Goal: Feedback & Contribution: Submit feedback/report problem

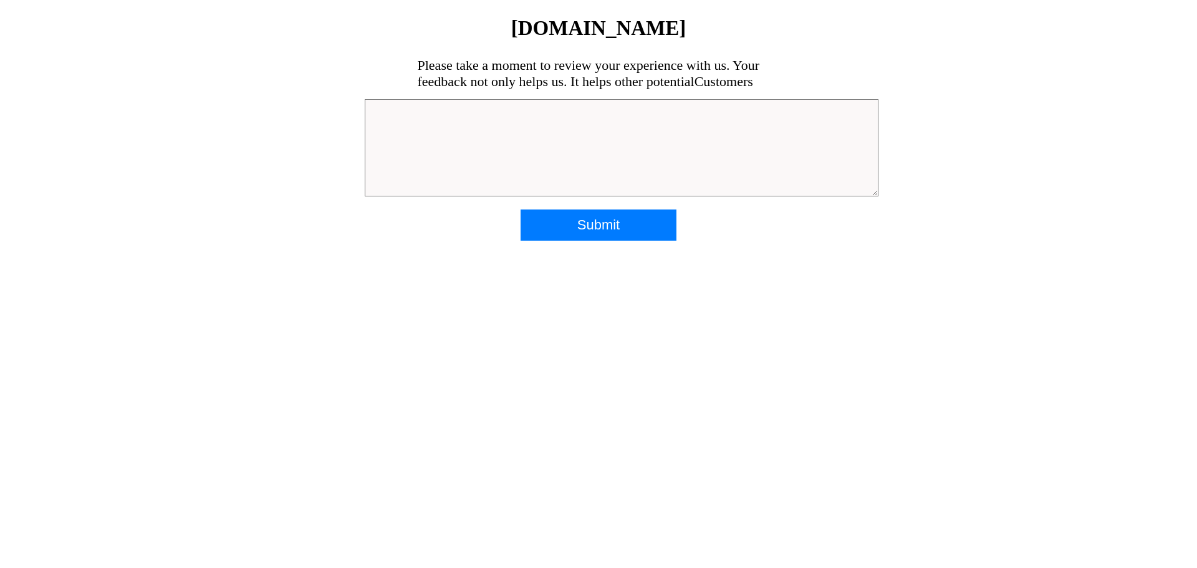
click at [400, 113] on textarea at bounding box center [622, 147] width 514 height 97
click at [423, 126] on textarea at bounding box center [622, 147] width 514 height 97
click at [423, 116] on textarea "The delivery was charged 50 % costum fee and was therefore refused. That result…" at bounding box center [622, 147] width 514 height 97
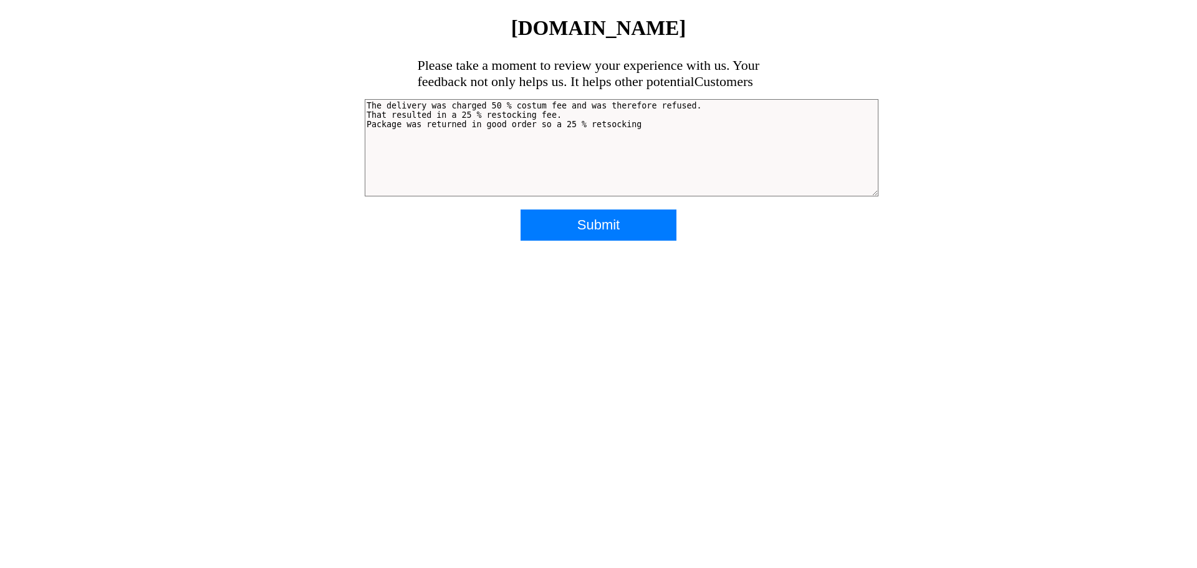
click at [525, 127] on textarea "The delivery was charged 50 % costum fee and was therefore refused. That result…" at bounding box center [622, 147] width 514 height 97
drag, startPoint x: 649, startPoint y: 126, endPoint x: 709, endPoint y: 132, distance: 60.1
click at [709, 132] on textarea "The delivery was charged 50 % costum fee and was therefore refused. That result…" at bounding box center [622, 147] width 514 height 97
click at [234, 179] on body "[DOMAIN_NAME] Please take a moment to review your experience with us. Your feed…" at bounding box center [598, 128] width 1187 height 223
click at [779, 126] on textarea "The delivery was charged 50 % costum fee and was therefore refused. That result…" at bounding box center [622, 147] width 514 height 97
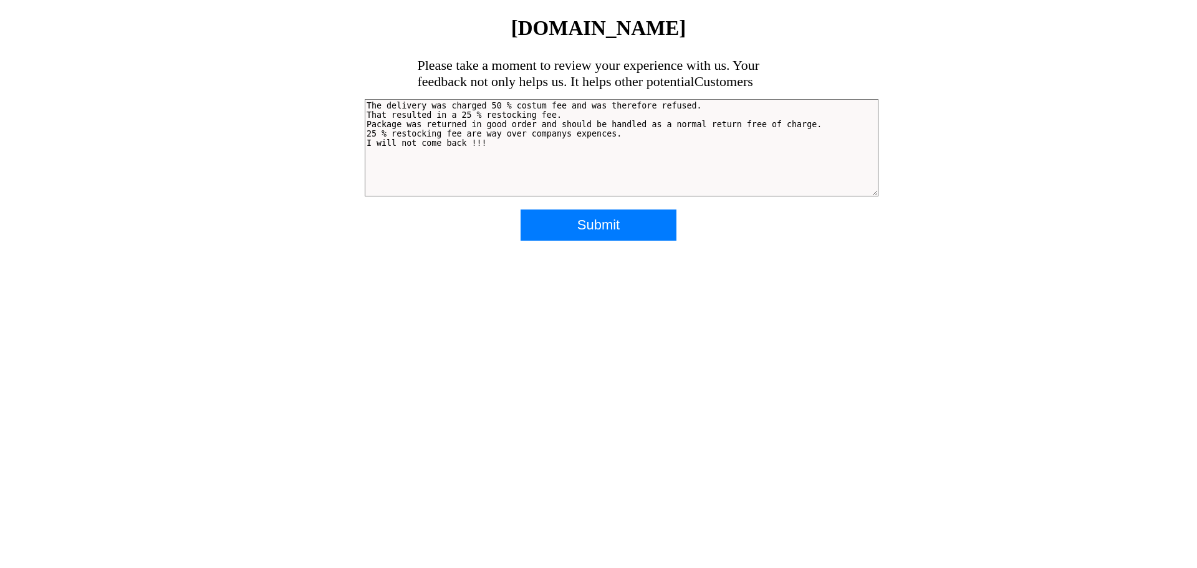
type textarea "The delivery was charged 50 % costum fee and was therefore refused. That result…"
click at [591, 224] on input "Submit" at bounding box center [598, 224] width 156 height 31
